Goal: Connect with others: Connect with others

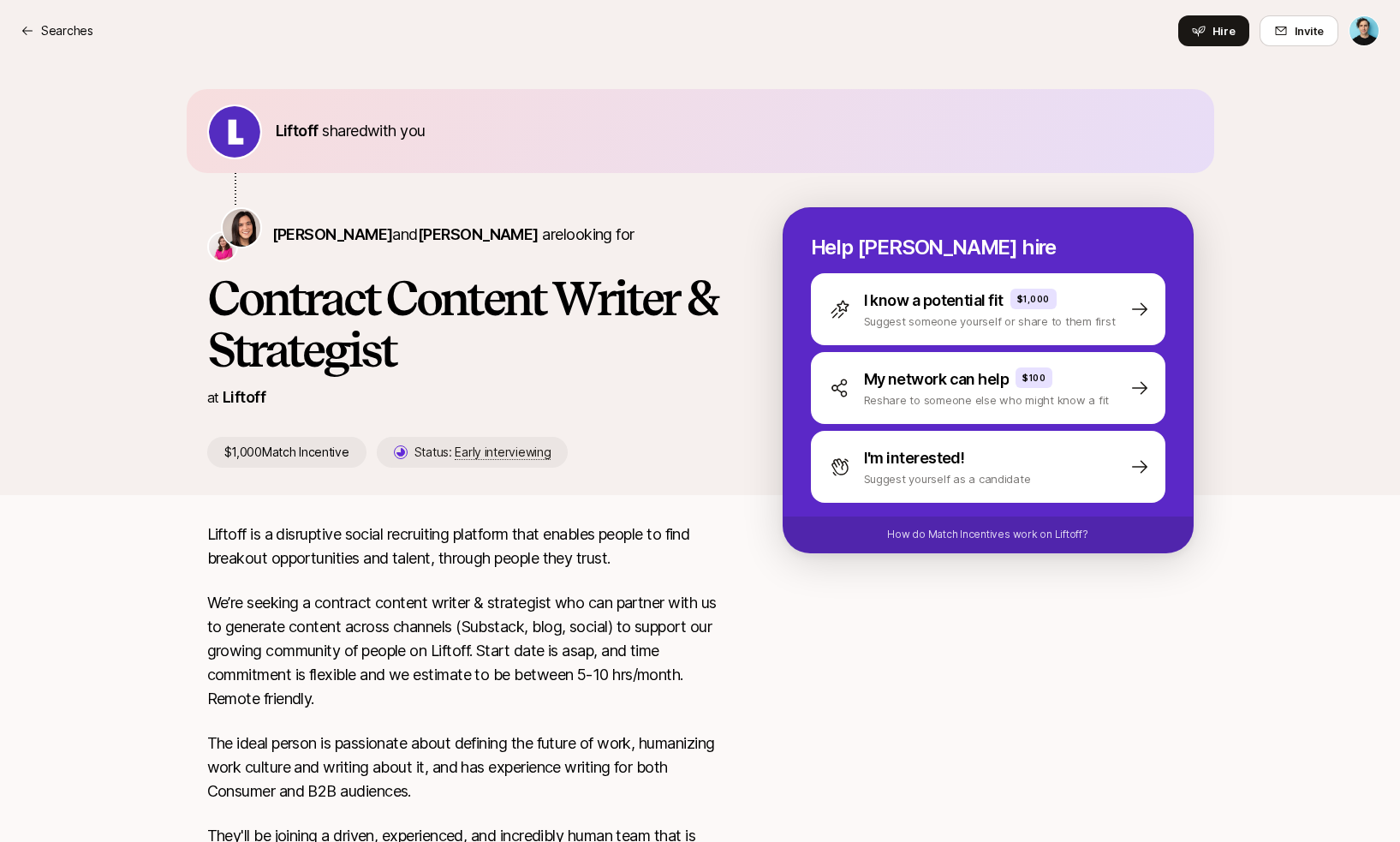
scroll to position [128, 0]
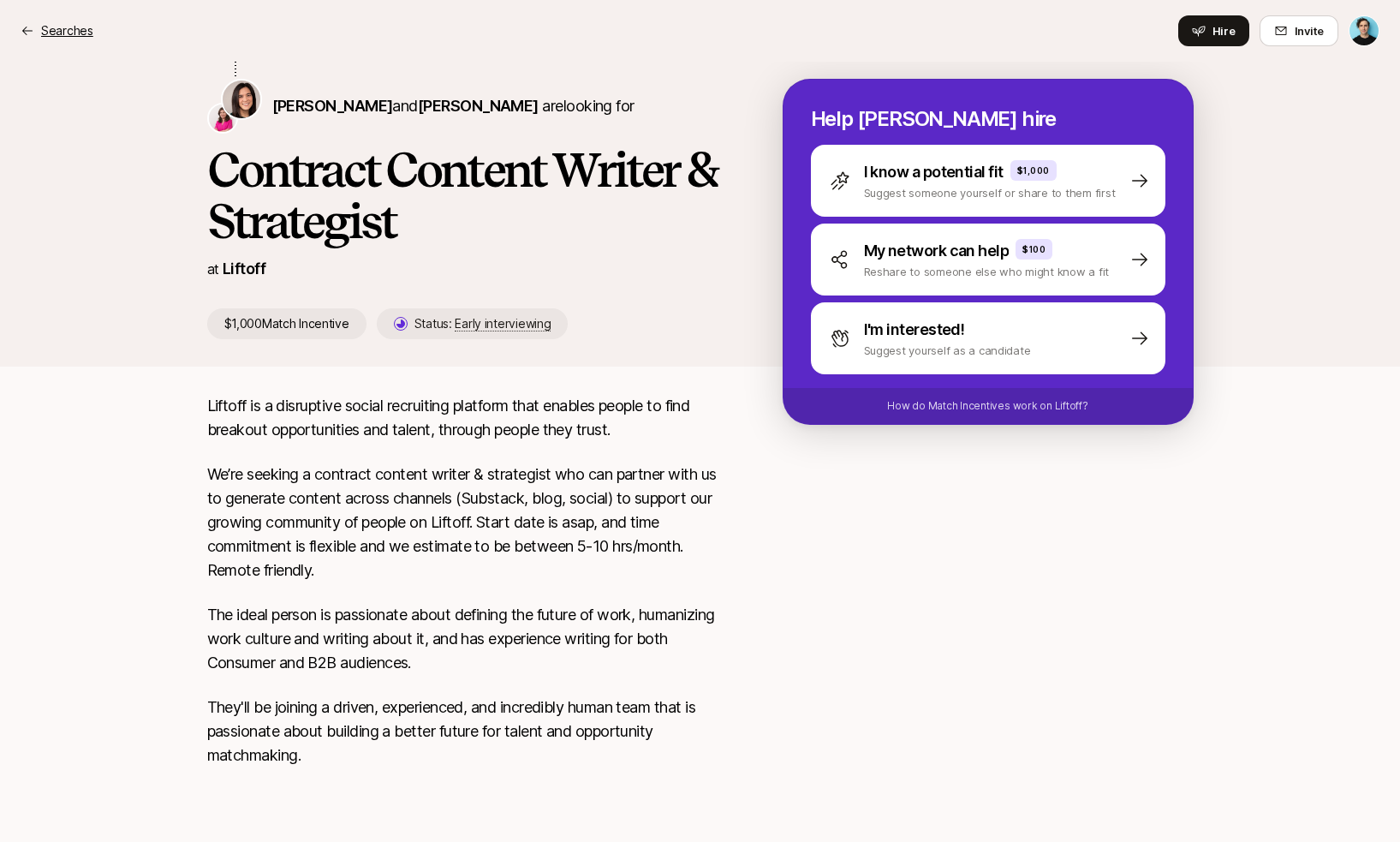
click at [56, 35] on p "Searches" at bounding box center [67, 31] width 52 height 21
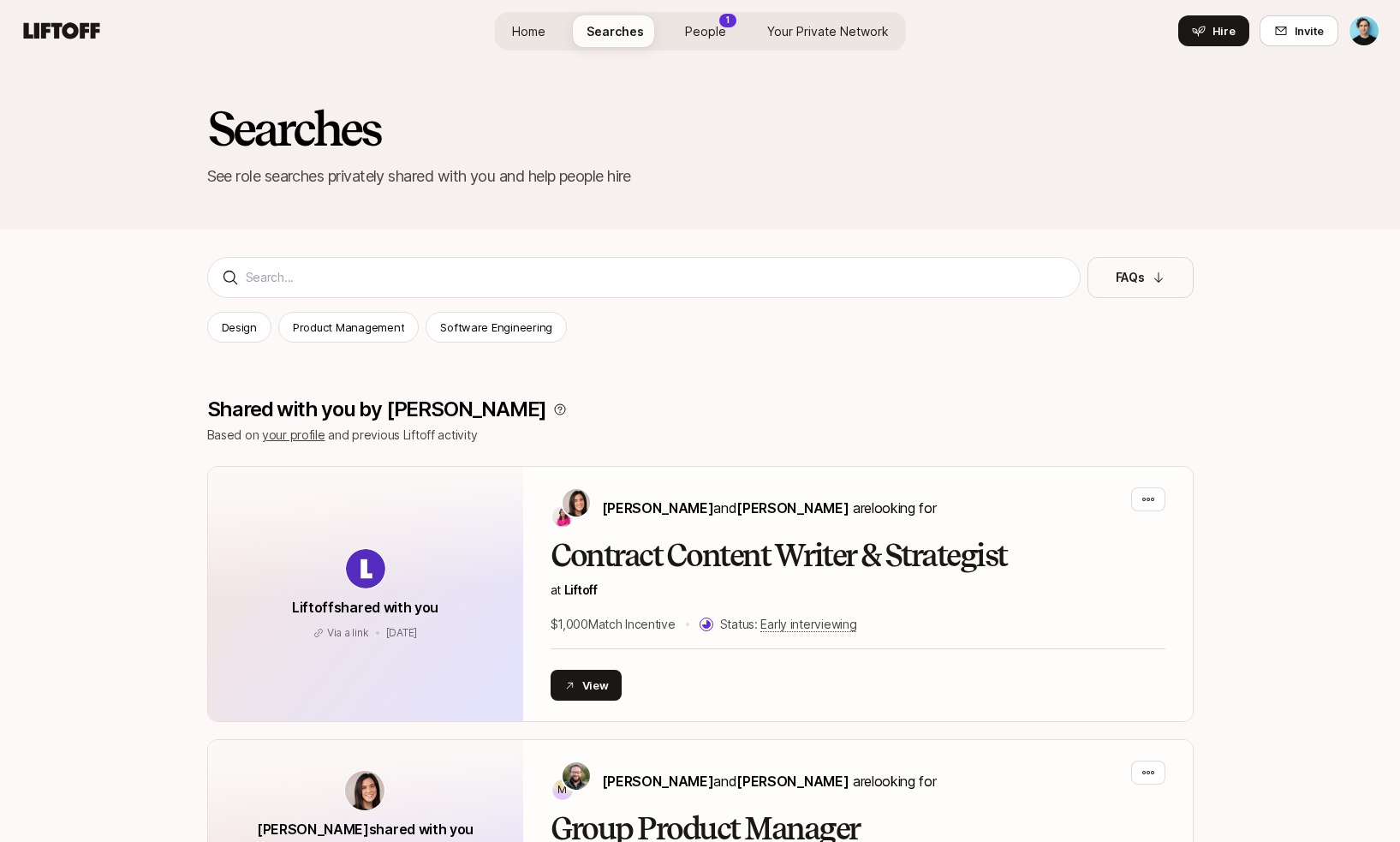
click at [722, 36] on span "People" at bounding box center [705, 31] width 41 height 18
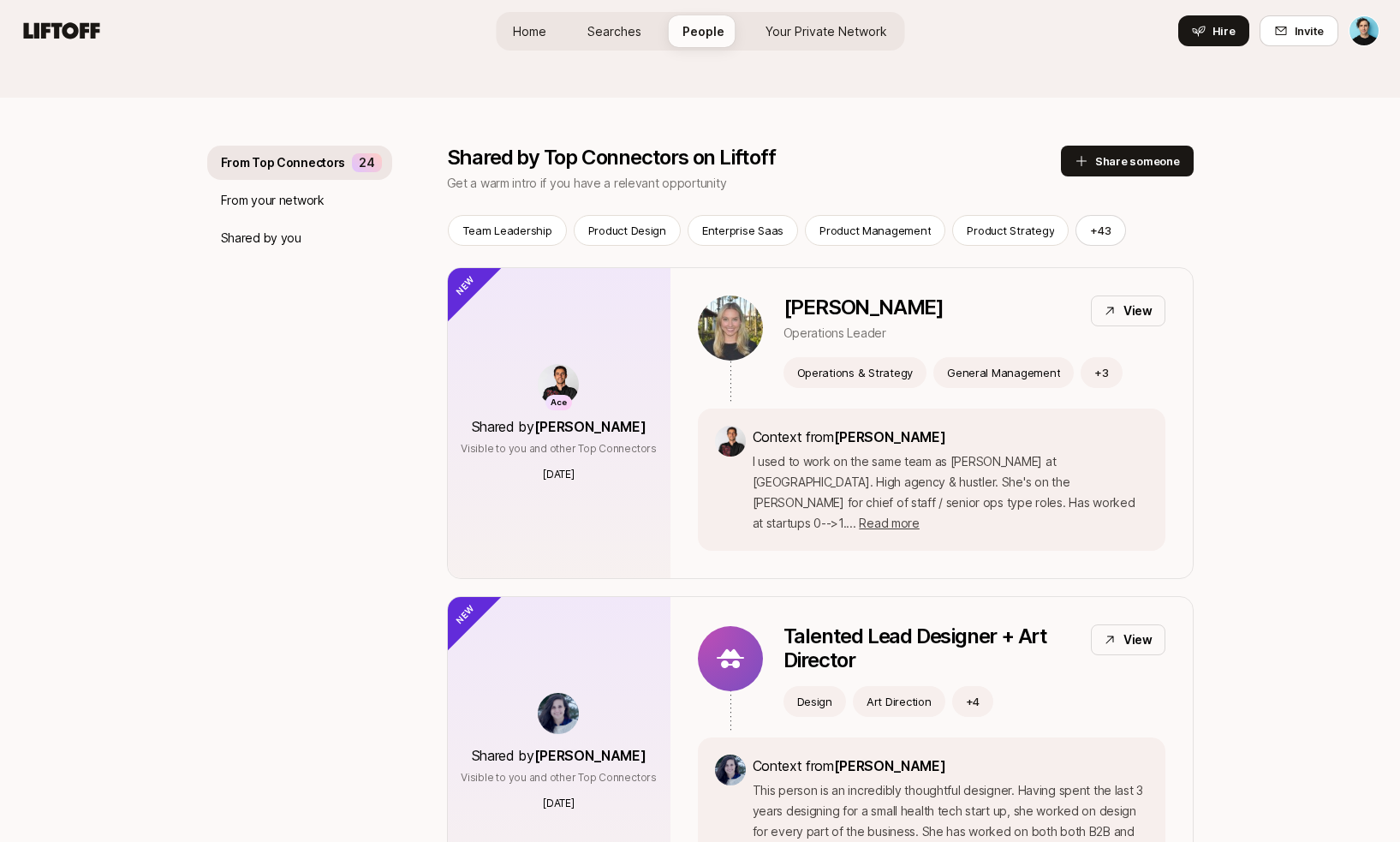
scroll to position [147, 0]
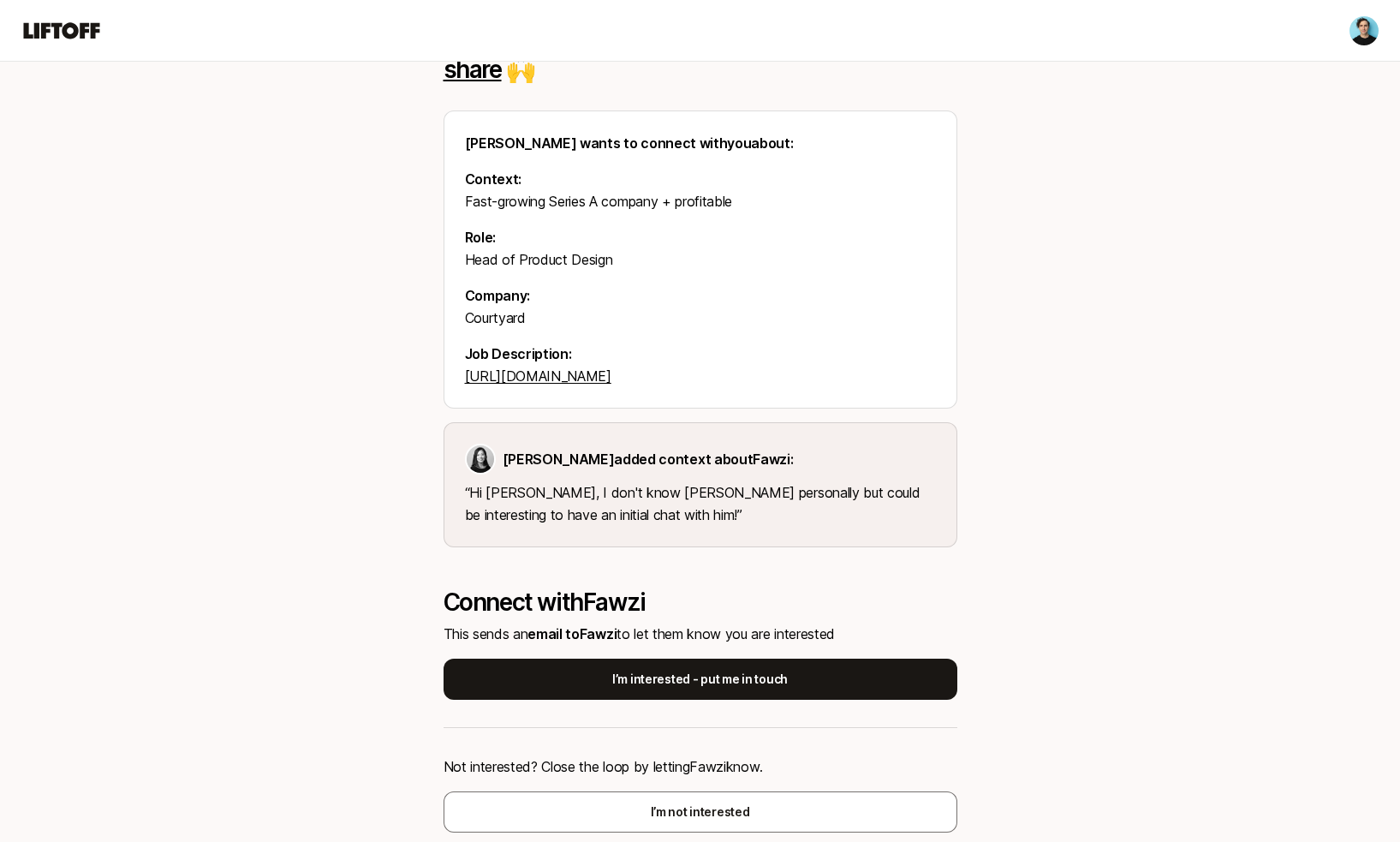
scroll to position [180, 0]
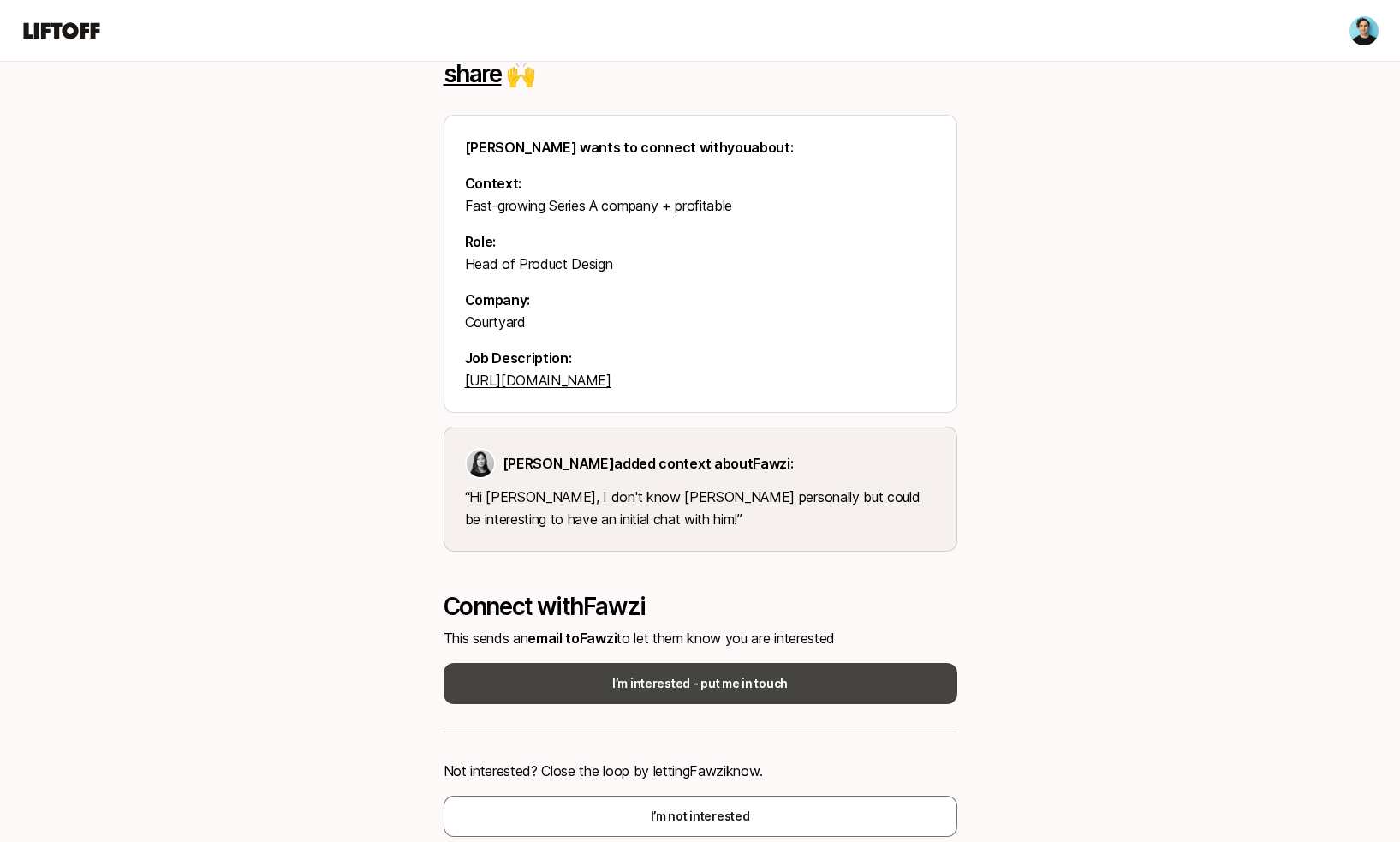
click at [666, 672] on button "I’m interested - put me in touch" at bounding box center [700, 683] width 514 height 41
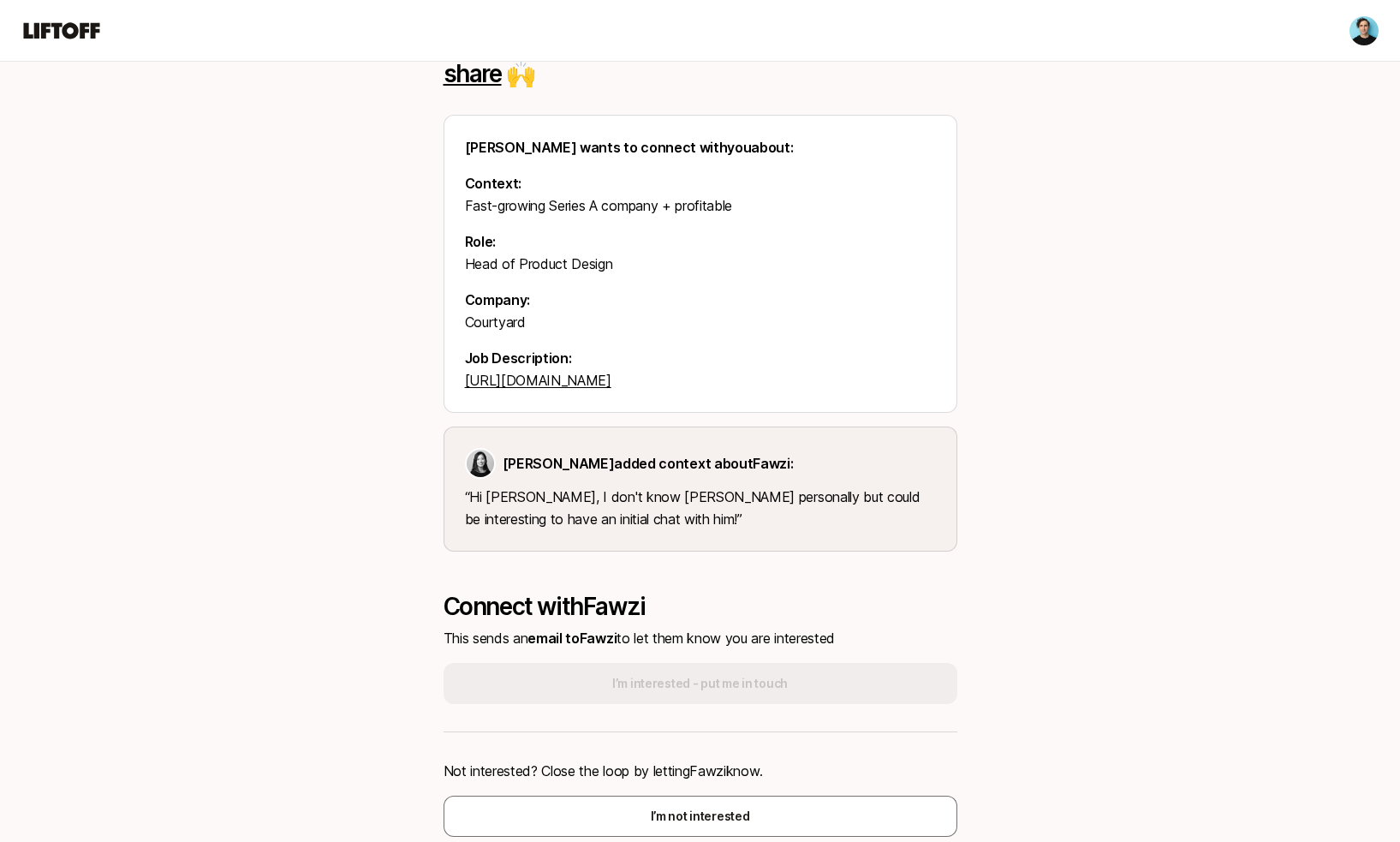
scroll to position [0, 0]
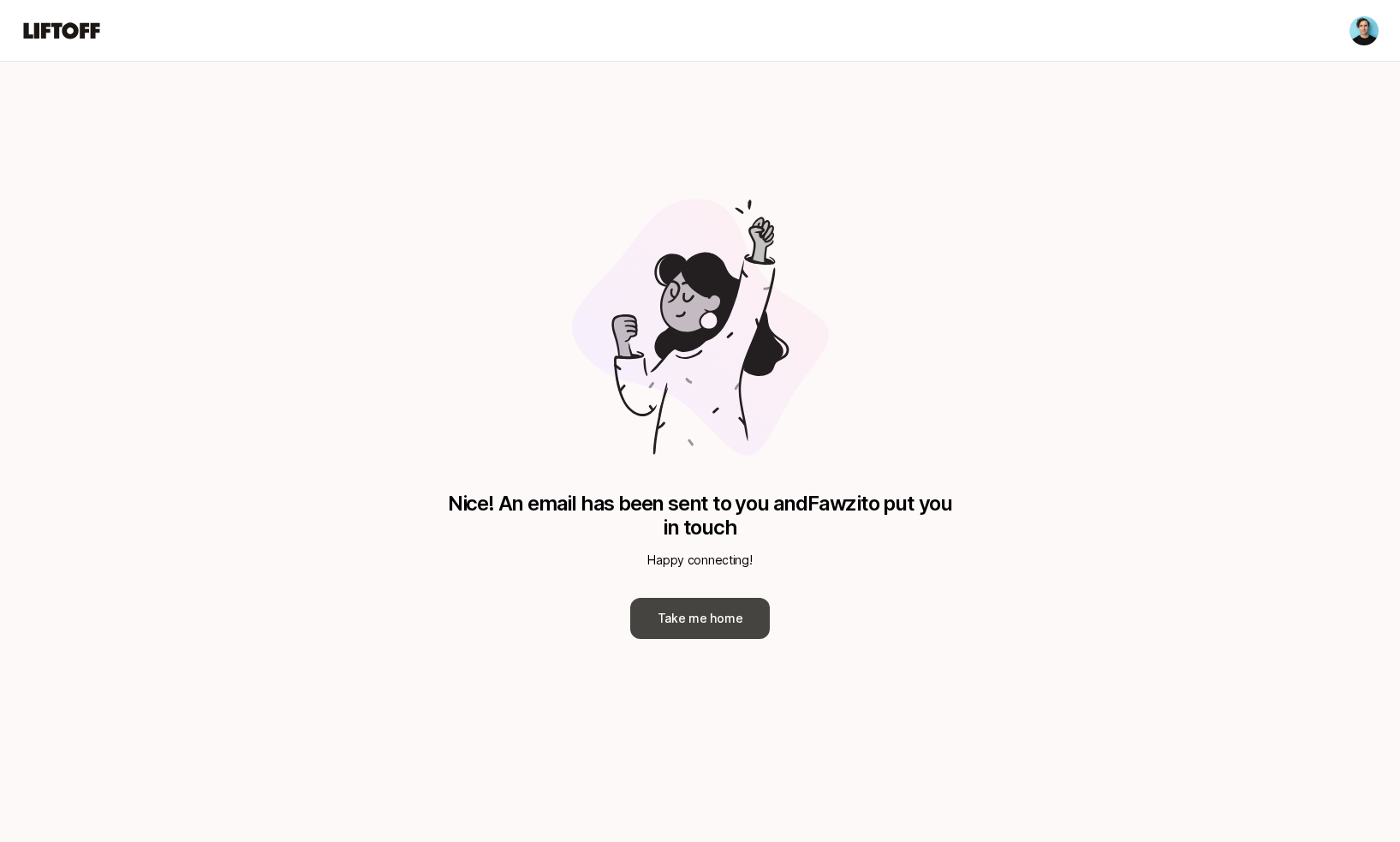
click at [676, 638] on button "Take me home" at bounding box center [700, 618] width 141 height 41
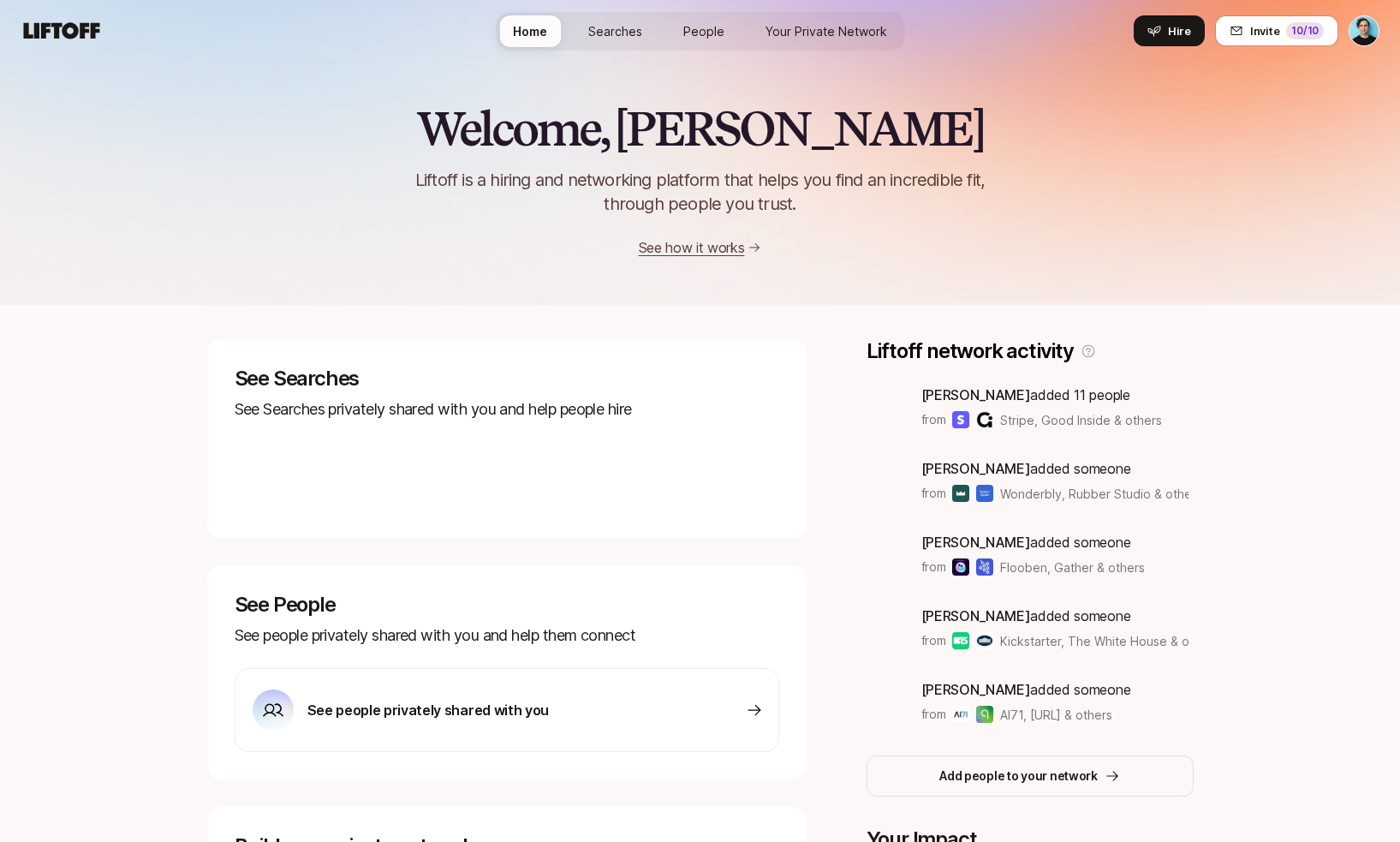
click at [675, 625] on div "See People See people privately shared with you and help them connect See peopl…" at bounding box center [507, 672] width 600 height 214
